Goal: Information Seeking & Learning: Learn about a topic

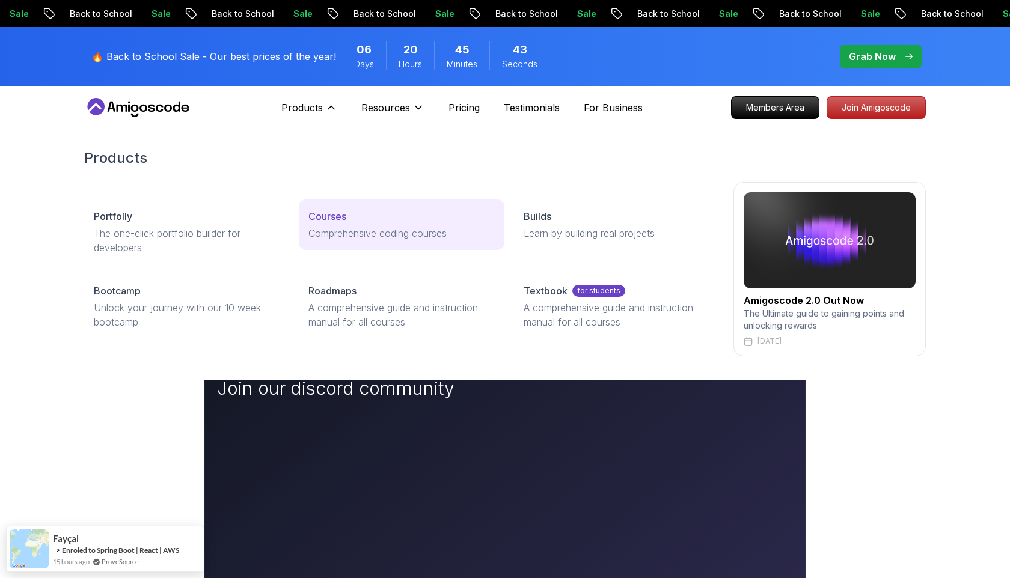
click at [337, 210] on p "Courses" at bounding box center [327, 216] width 38 height 14
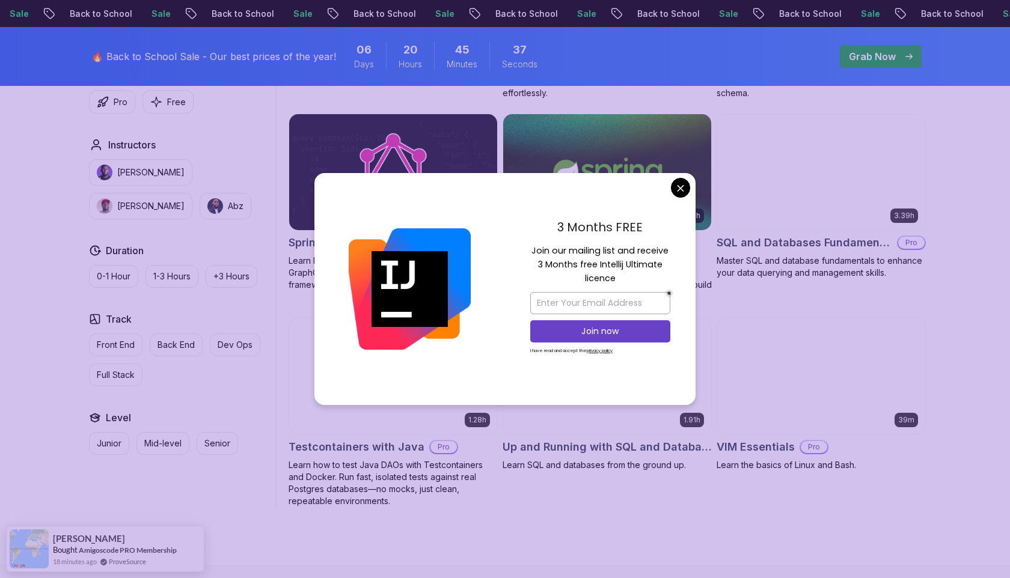
scroll to position [3032, 0]
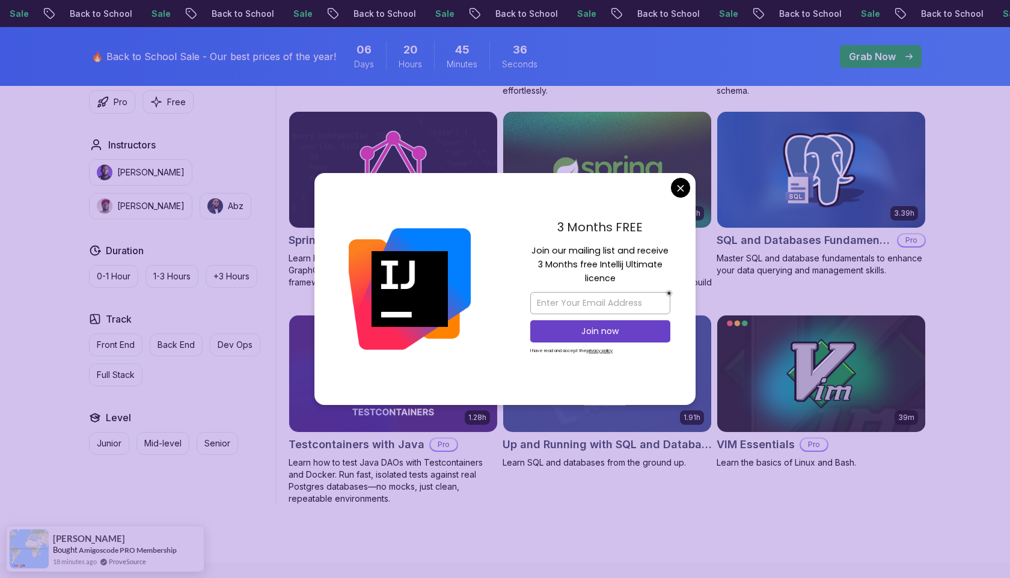
click at [683, 188] on body "Sale Back to School Sale Back to School Sale Back to School Sale Back to School…" at bounding box center [505, 8] width 1010 height 6080
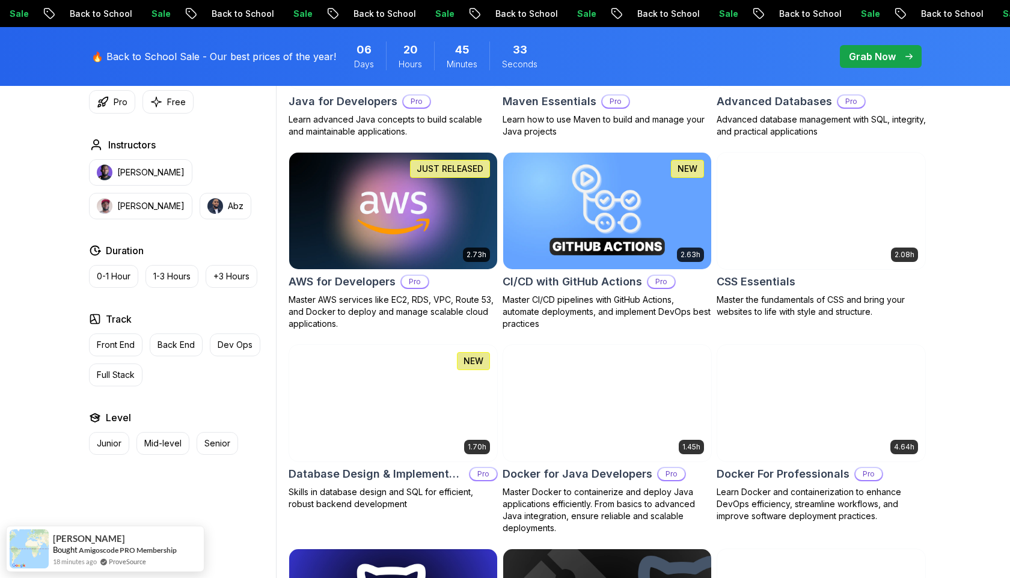
scroll to position [0, 0]
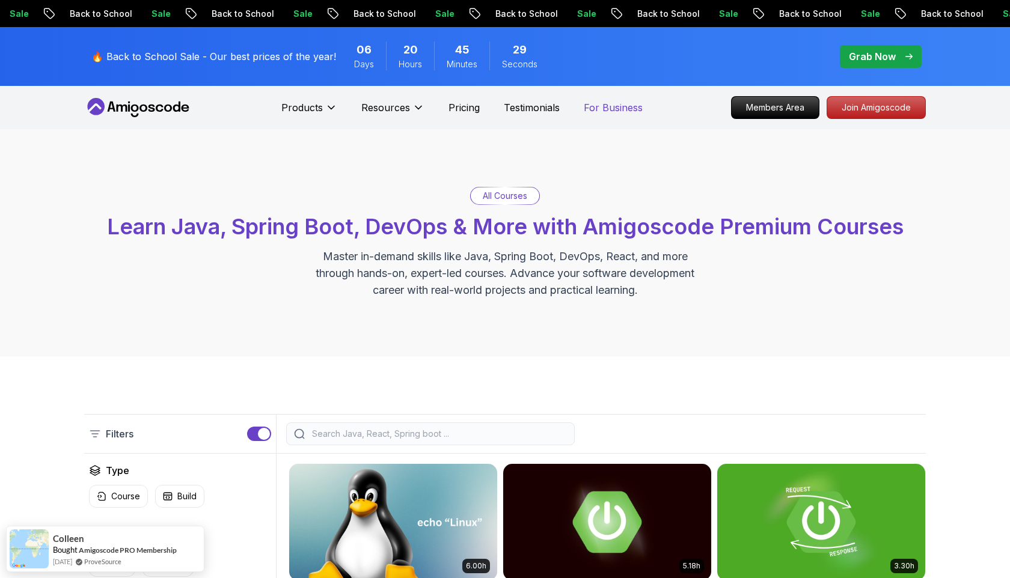
click at [626, 106] on p "For Business" at bounding box center [613, 107] width 59 height 14
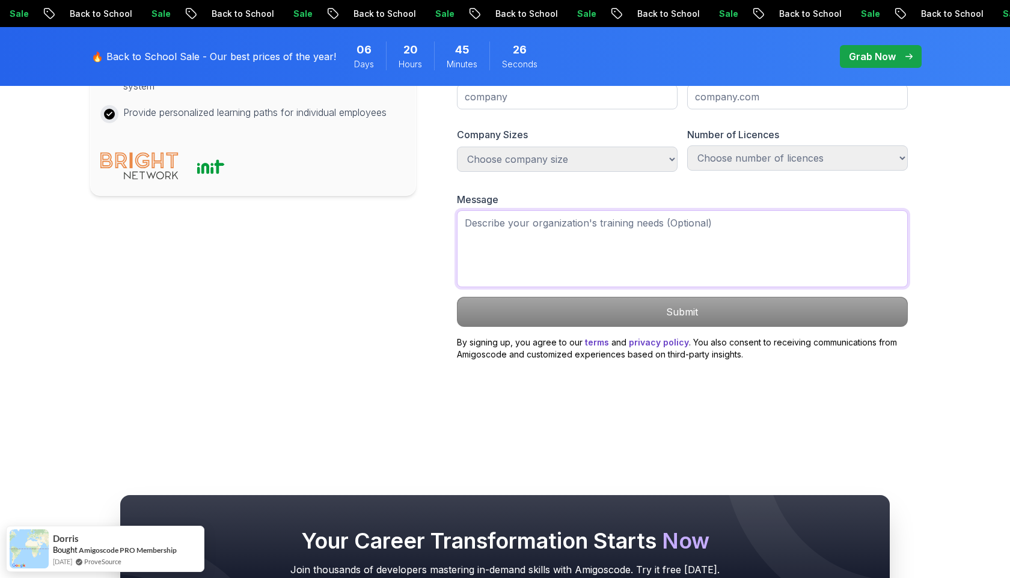
click at [557, 287] on textarea at bounding box center [682, 248] width 451 height 77
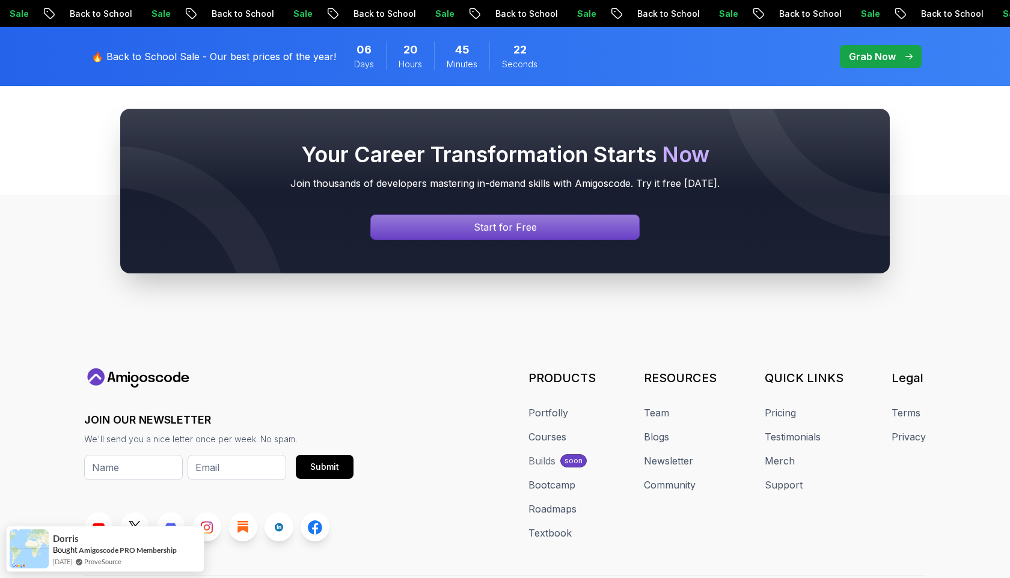
scroll to position [1266, 0]
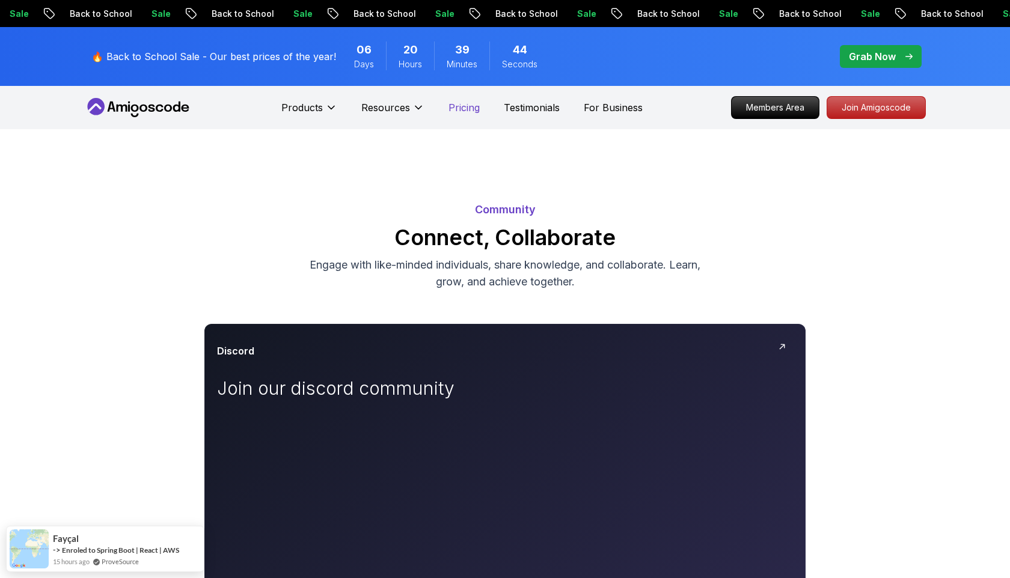
click at [466, 109] on p "Pricing" at bounding box center [464, 107] width 31 height 14
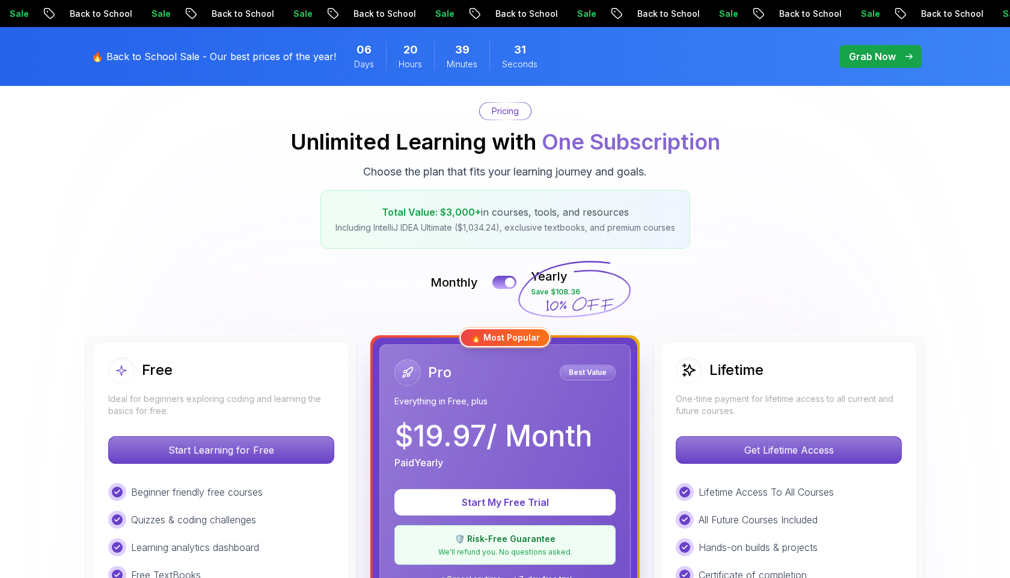
scroll to position [81, 0]
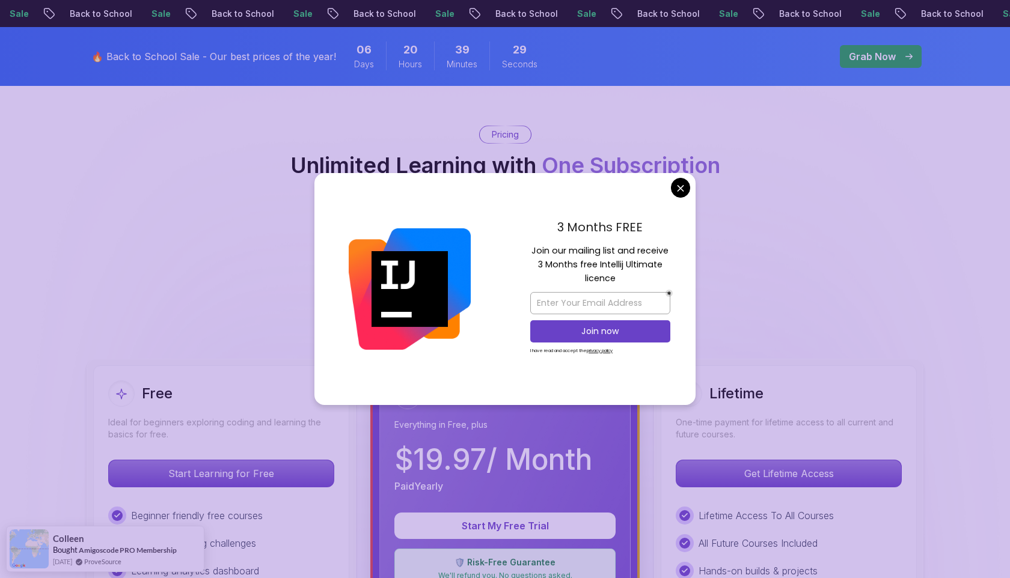
click at [507, 305] on div "3 Months FREE Join our mailing list and receive 3 Months free Intellij Ultimate…" at bounding box center [600, 289] width 191 height 232
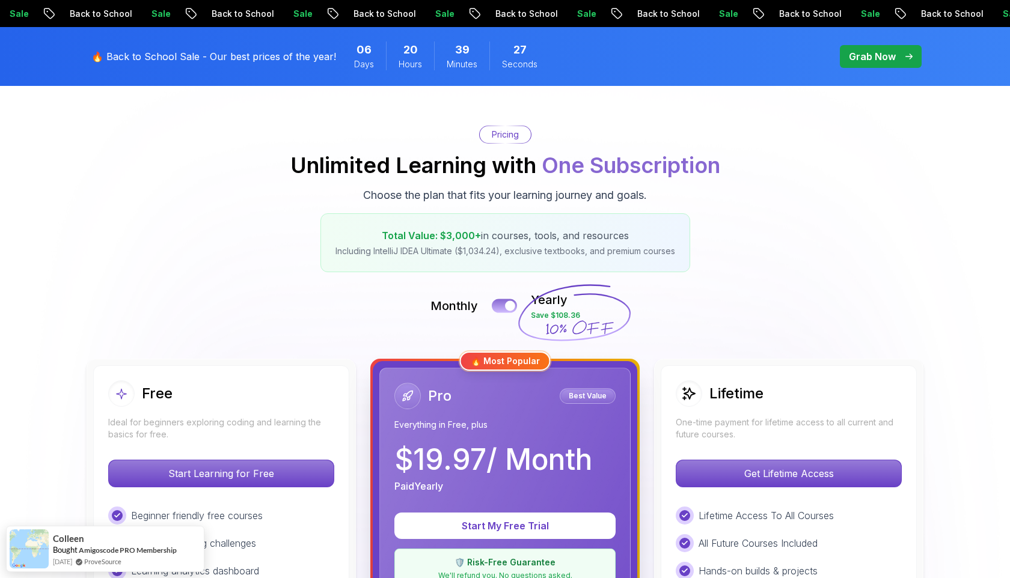
click at [503, 311] on button at bounding box center [504, 306] width 25 height 14
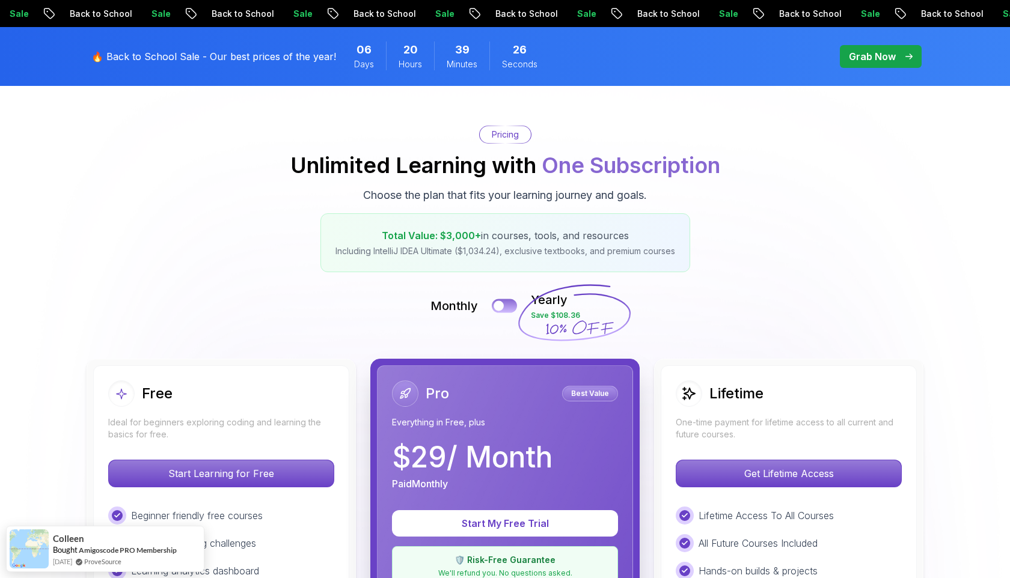
click at [503, 311] on button at bounding box center [504, 306] width 25 height 14
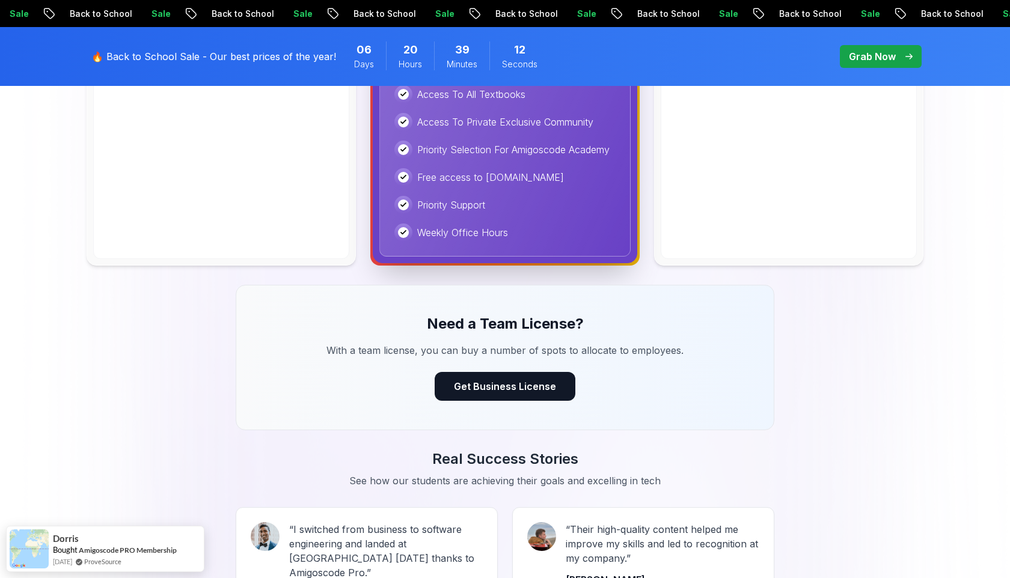
scroll to position [849, 0]
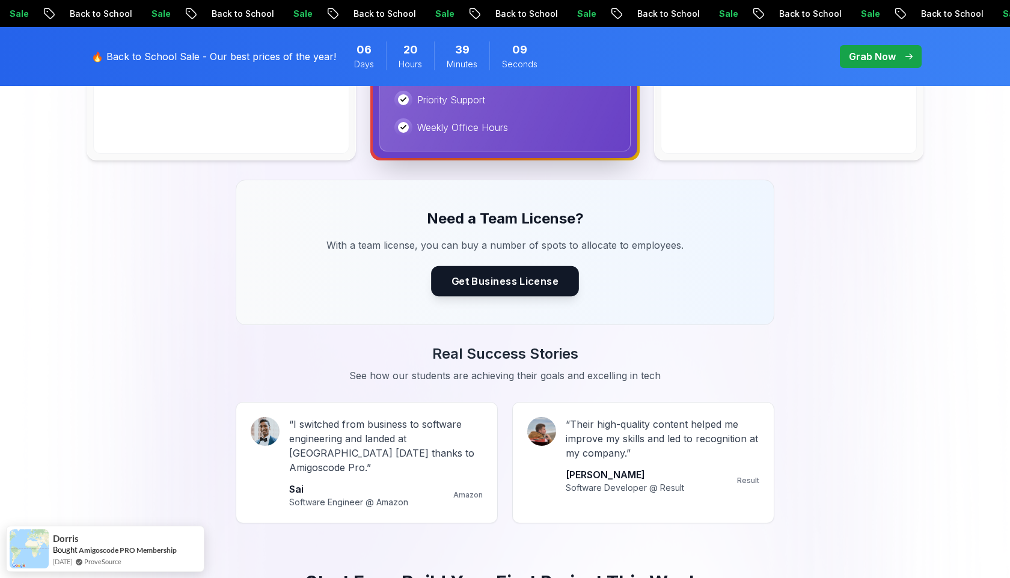
click at [530, 288] on button "Get Business License" at bounding box center [505, 281] width 148 height 30
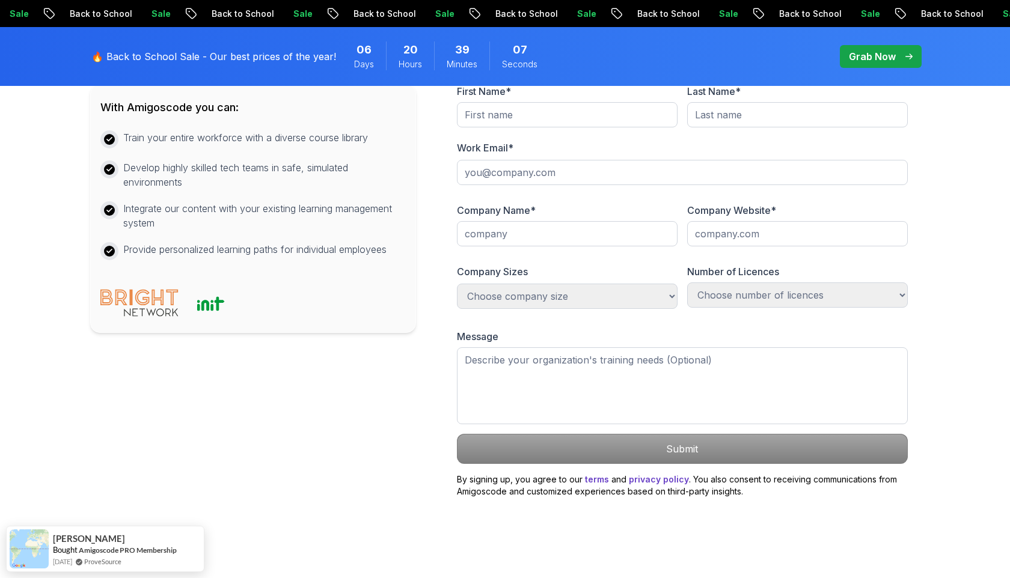
scroll to position [641, 0]
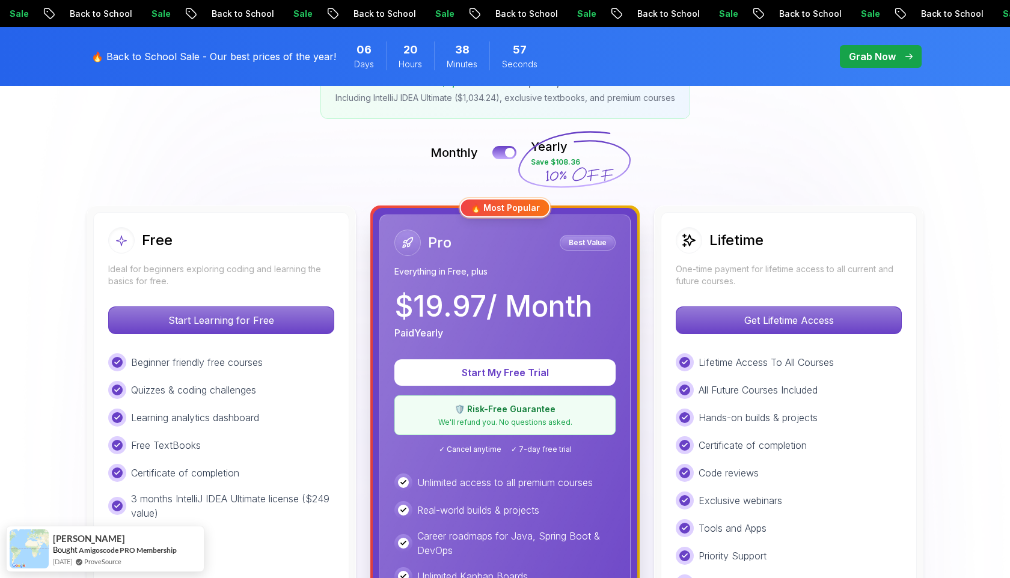
scroll to position [228, 0]
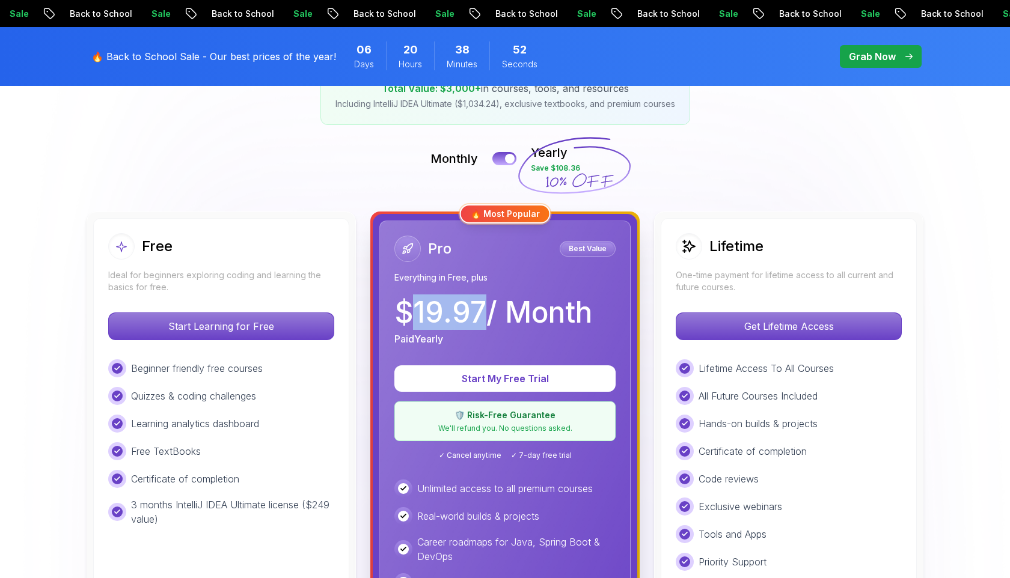
drag, startPoint x: 416, startPoint y: 313, endPoint x: 480, endPoint y: 307, distance: 64.0
click at [480, 307] on p "$ 19.97 / Month" at bounding box center [493, 312] width 198 height 29
copy p "19.97"
click at [503, 161] on button at bounding box center [504, 159] width 25 height 14
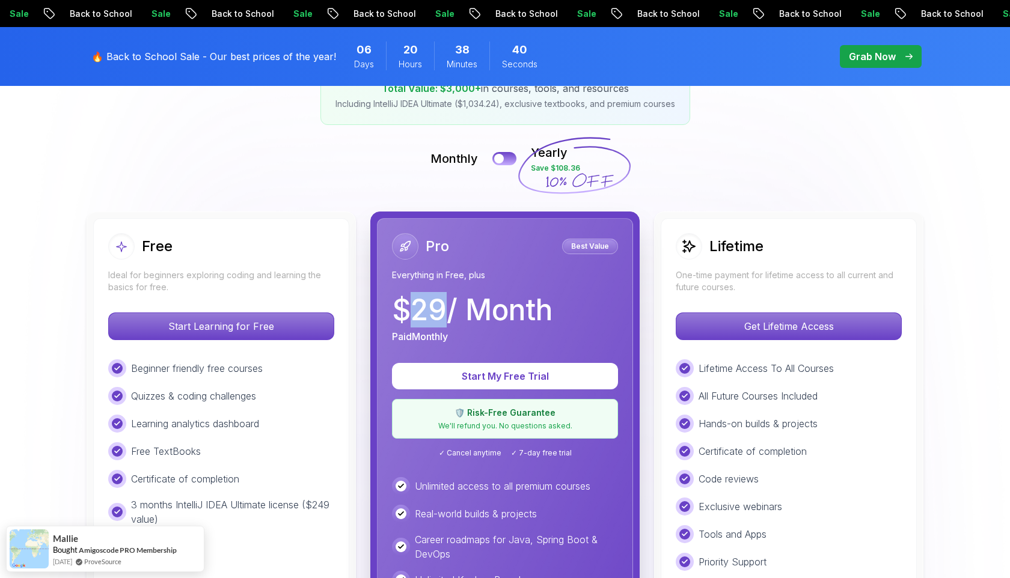
drag, startPoint x: 419, startPoint y: 307, endPoint x: 444, endPoint y: 307, distance: 24.7
click at [444, 307] on p "$ 29 / Month" at bounding box center [472, 310] width 161 height 29
